Goal: Transaction & Acquisition: Download file/media

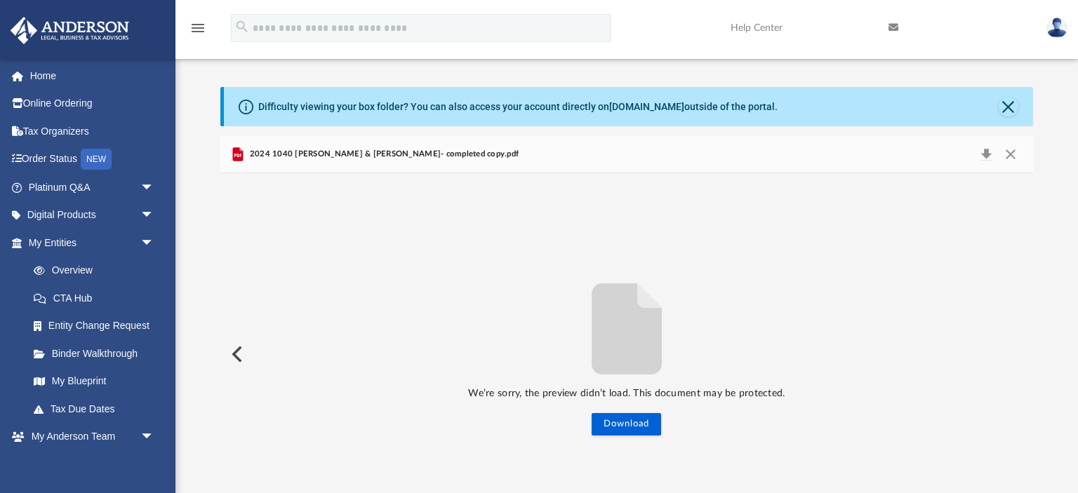
scroll to position [156, 0]
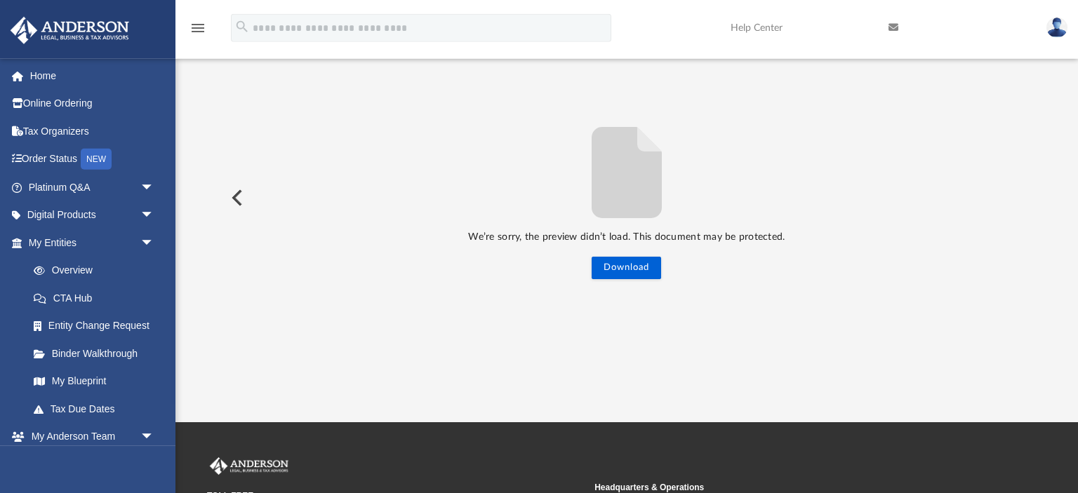
click at [706, 320] on div "We’re sorry, the preview didn’t load. This document may be protected. Download" at bounding box center [626, 198] width 812 height 362
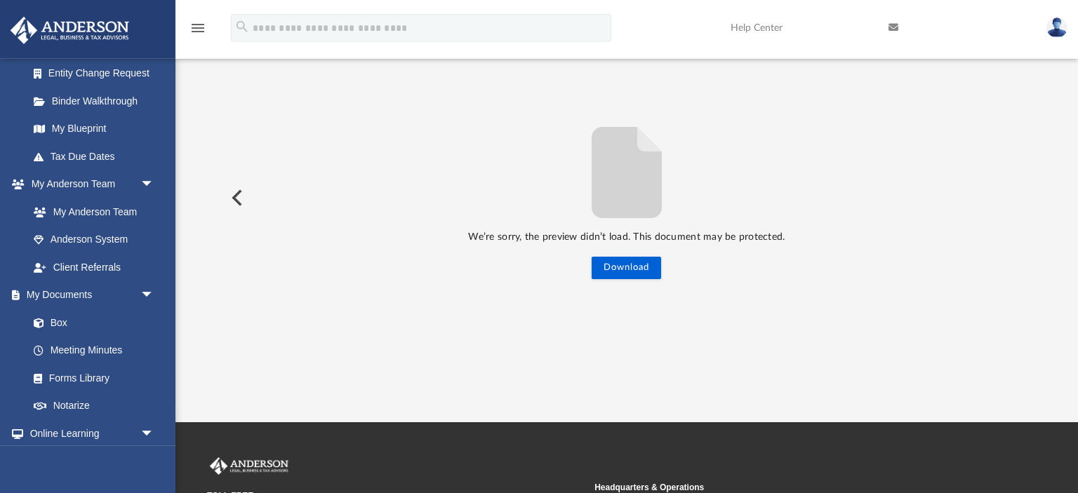
click at [234, 199] on button "Preview" at bounding box center [235, 197] width 31 height 39
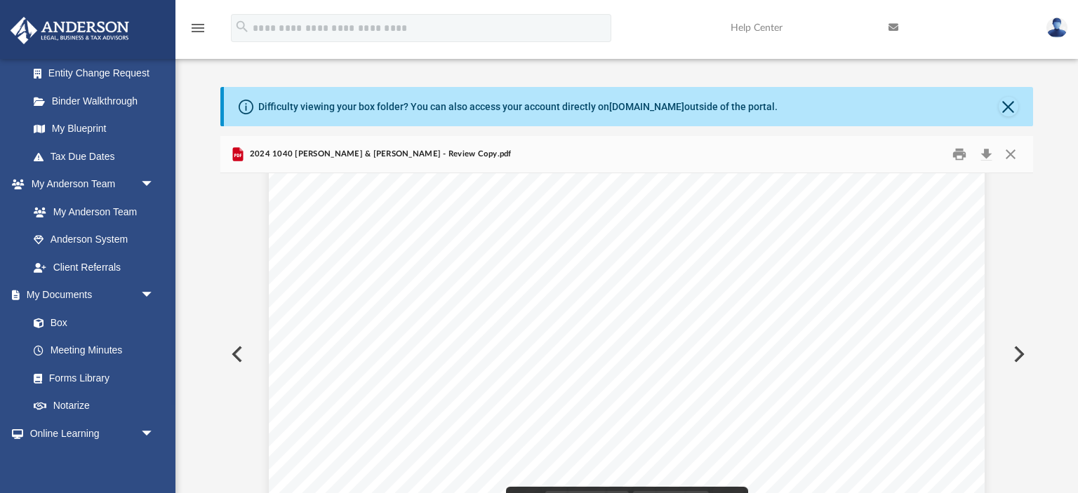
scroll to position [55100, 0]
click at [1011, 154] on button "Close" at bounding box center [1010, 155] width 25 height 22
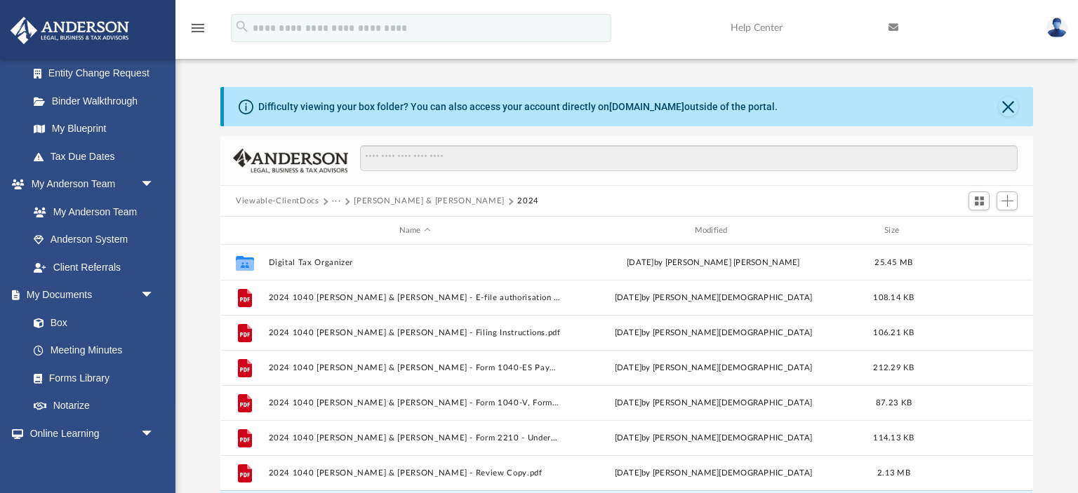
scroll to position [261, 0]
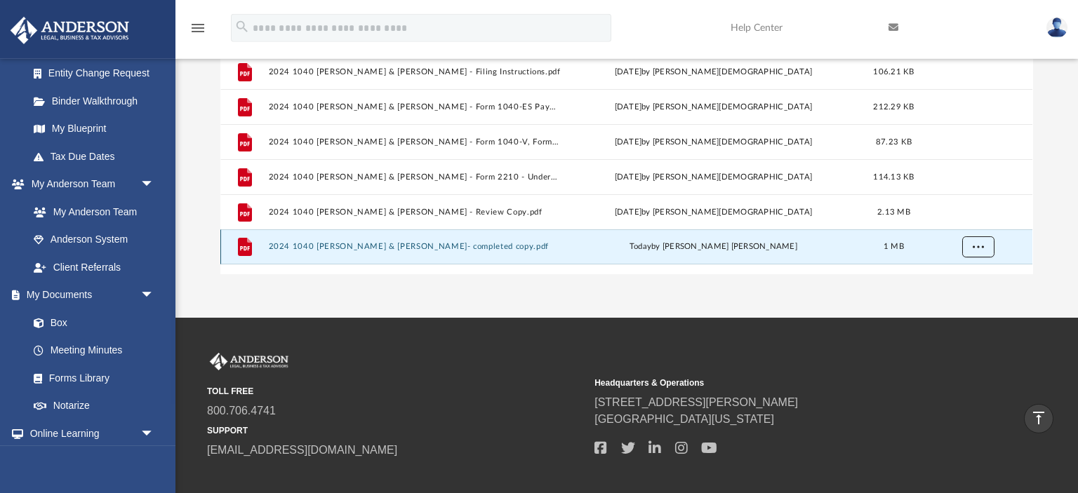
click at [978, 244] on span "More options" at bounding box center [978, 247] width 11 height 8
click at [962, 280] on li "Preview" at bounding box center [965, 275] width 41 height 15
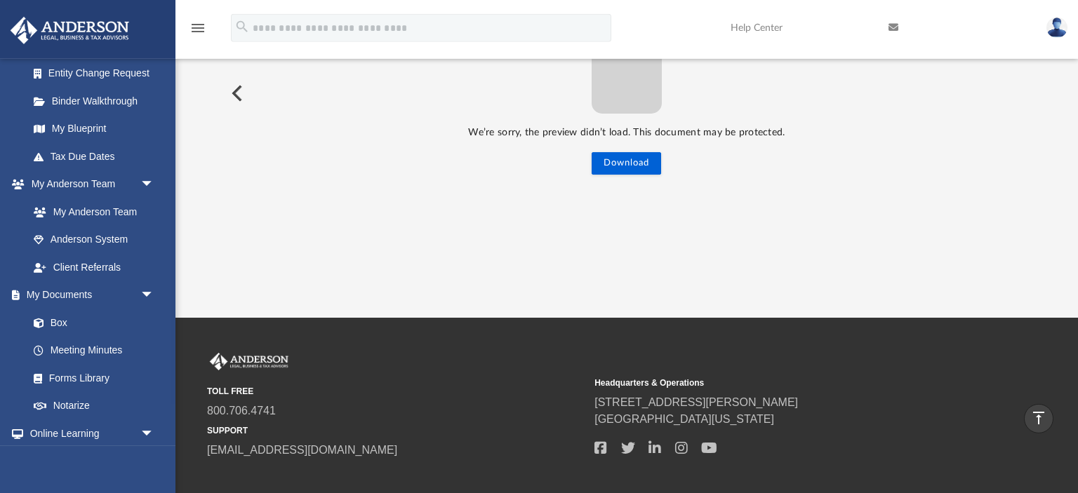
scroll to position [0, 0]
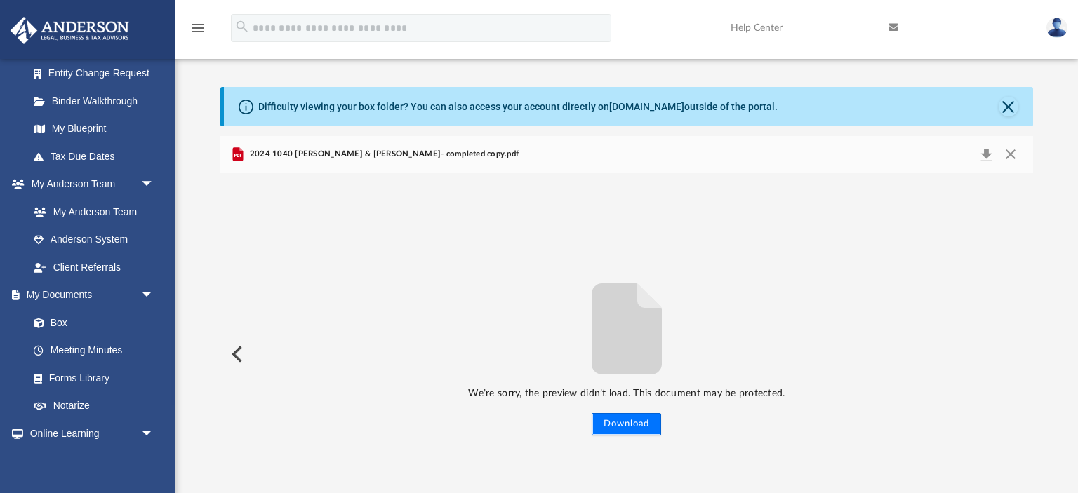
click at [639, 420] on button "Download" at bounding box center [626, 424] width 69 height 22
click at [1009, 156] on button "Close" at bounding box center [1010, 155] width 25 height 20
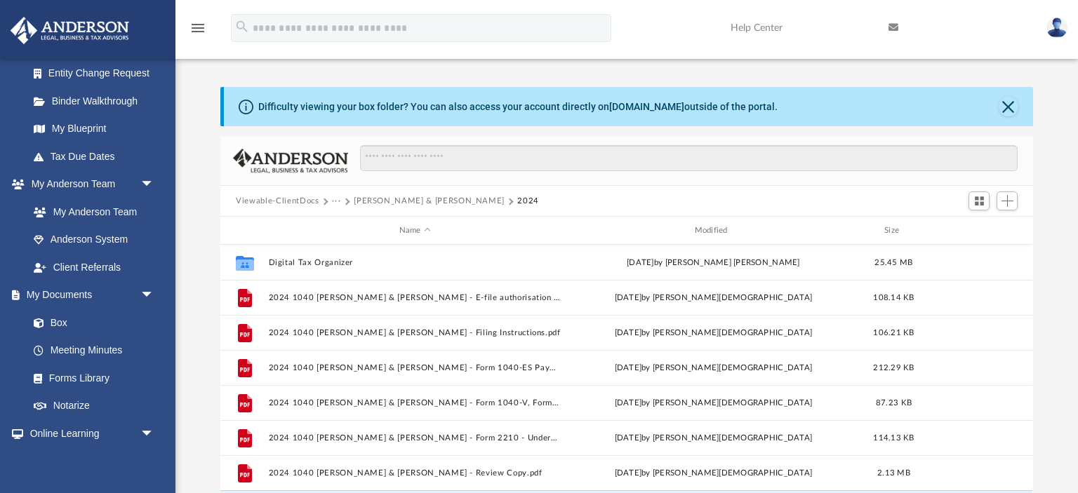
click at [335, 199] on button "···" at bounding box center [336, 201] width 9 height 13
click at [344, 223] on li "Tax" at bounding box center [345, 225] width 13 height 15
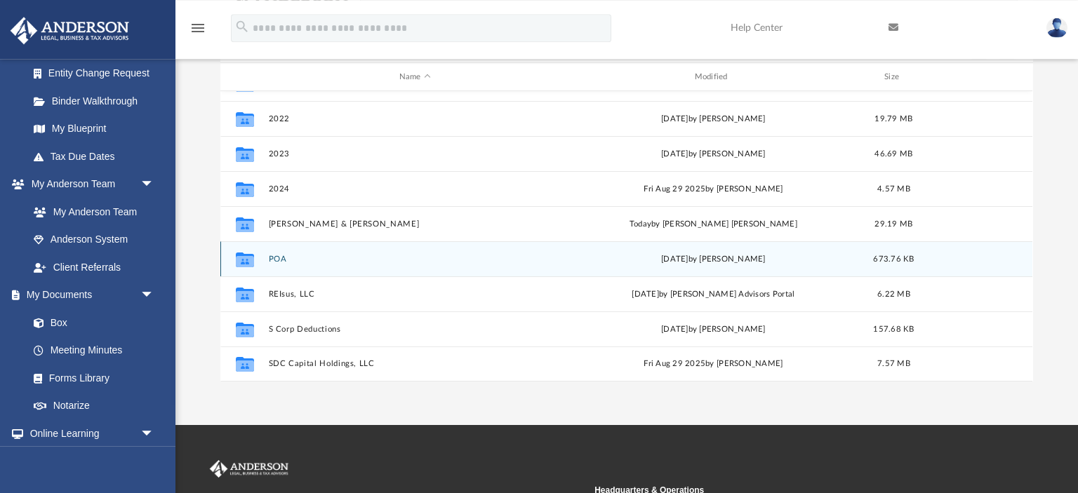
scroll to position [65, 0]
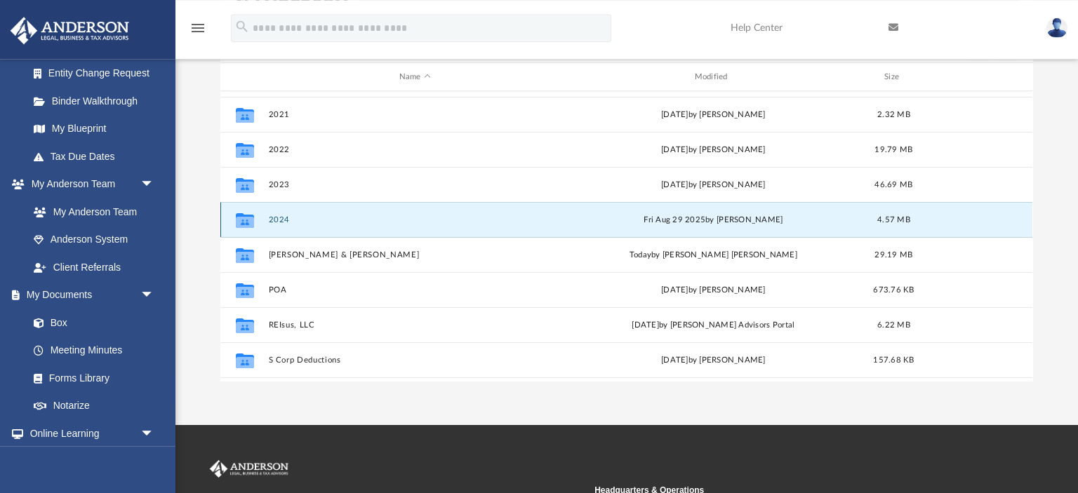
click at [284, 218] on button "2024" at bounding box center [415, 219] width 293 height 9
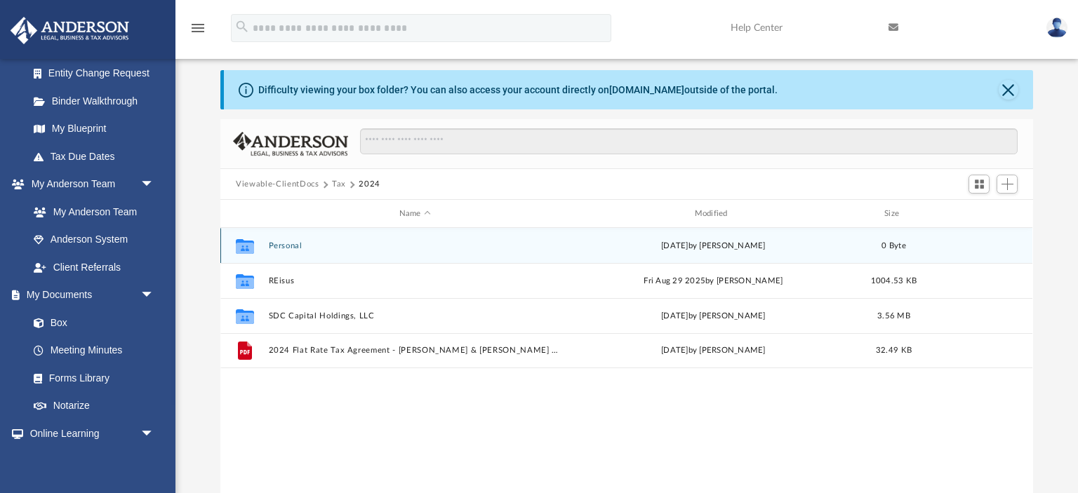
scroll to position [0, 0]
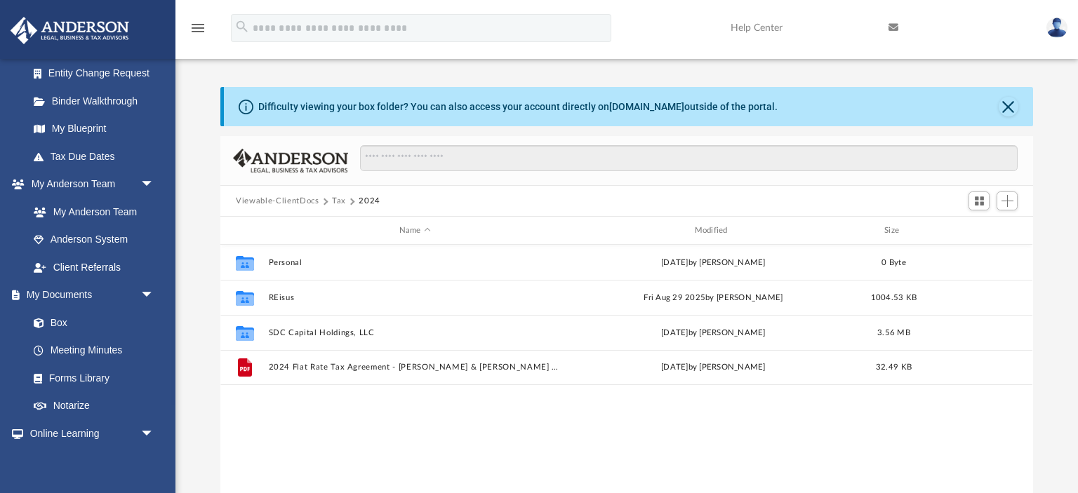
click at [336, 200] on button "Tax" at bounding box center [339, 201] width 14 height 13
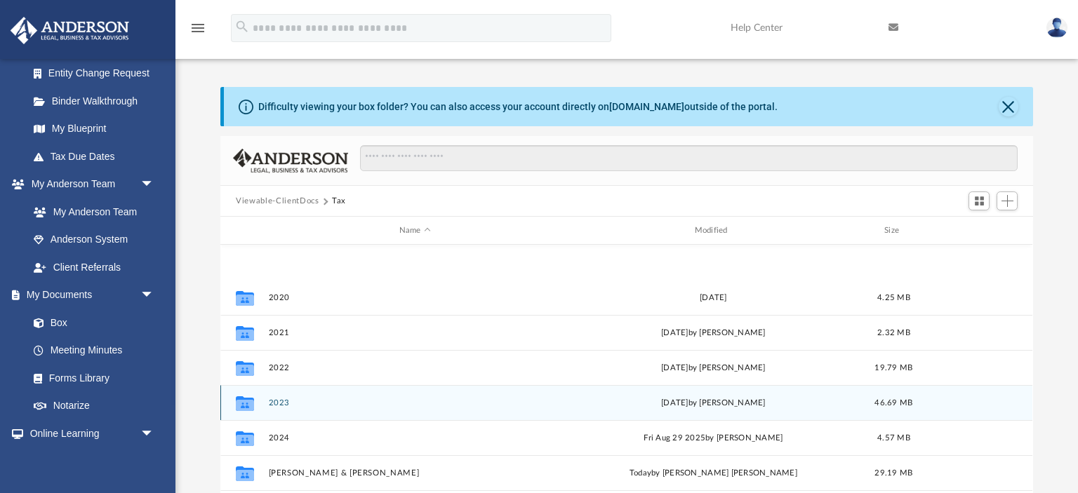
scroll to position [95, 0]
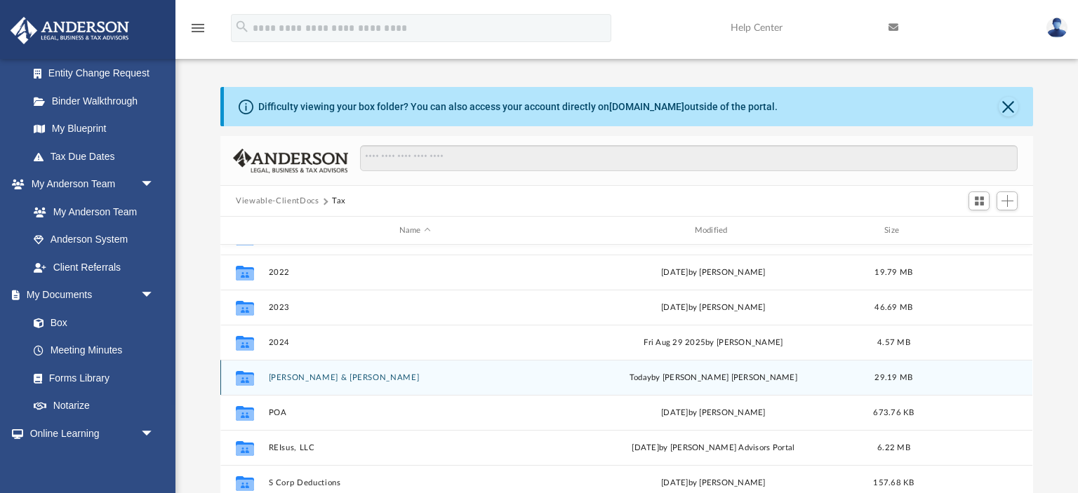
click at [311, 378] on button "[PERSON_NAME] & [PERSON_NAME]" at bounding box center [415, 377] width 293 height 9
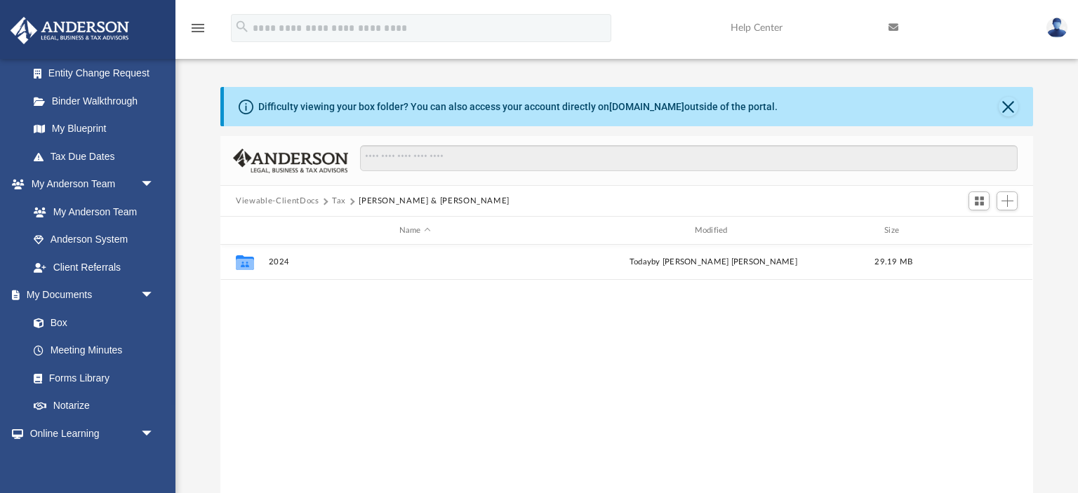
scroll to position [0, 0]
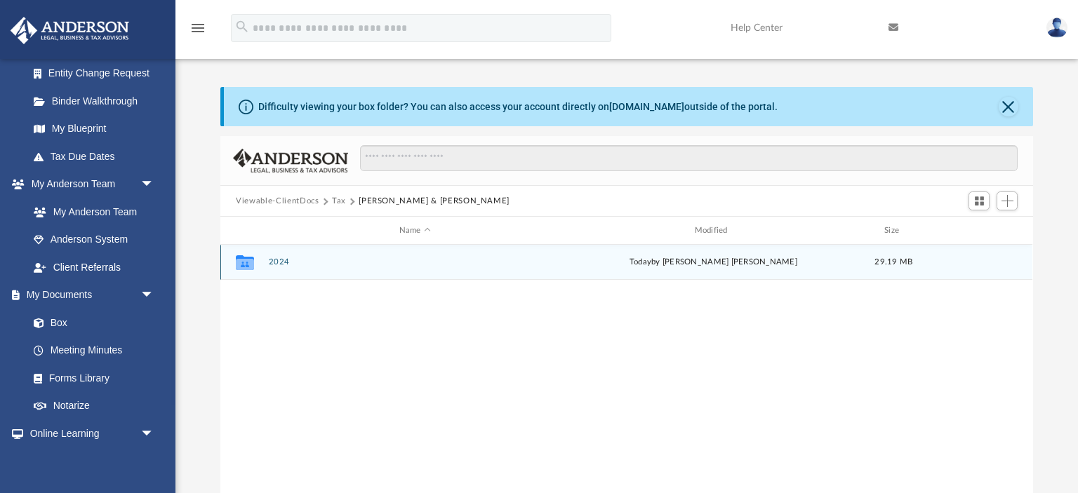
click at [275, 265] on button "2024" at bounding box center [415, 262] width 293 height 9
